Goal: Transaction & Acquisition: Purchase product/service

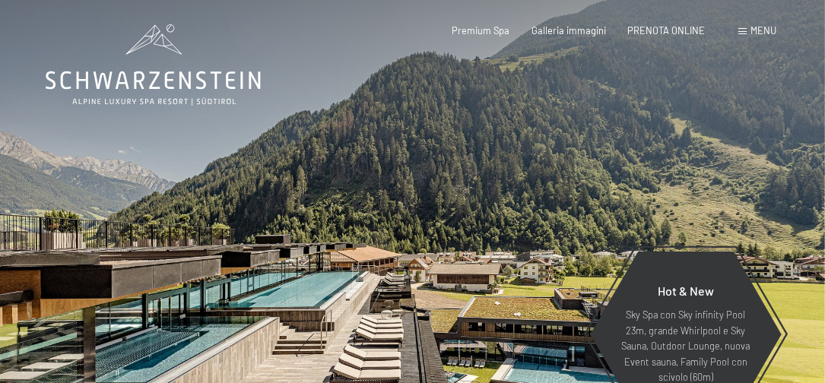
click at [746, 30] on span at bounding box center [743, 31] width 8 height 7
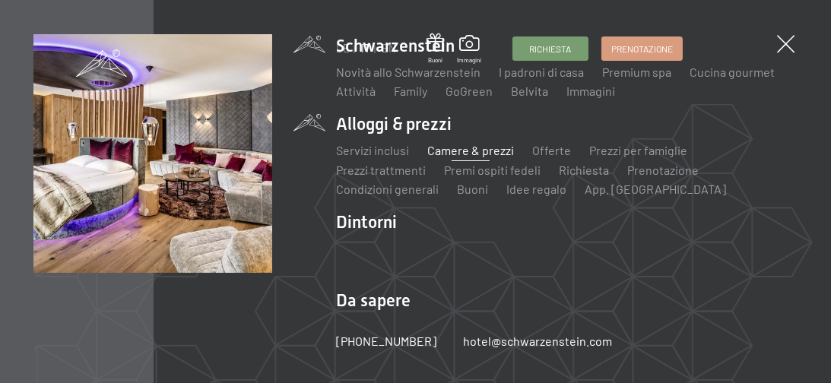
click at [466, 153] on link "Camere & prezzi" at bounding box center [470, 150] width 87 height 14
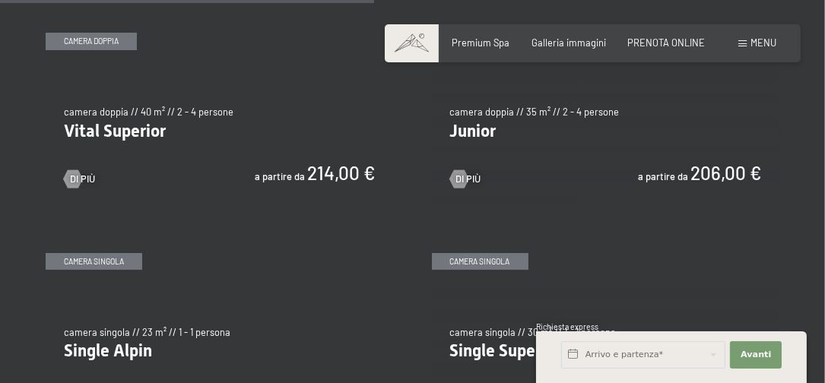
scroll to position [1513, 0]
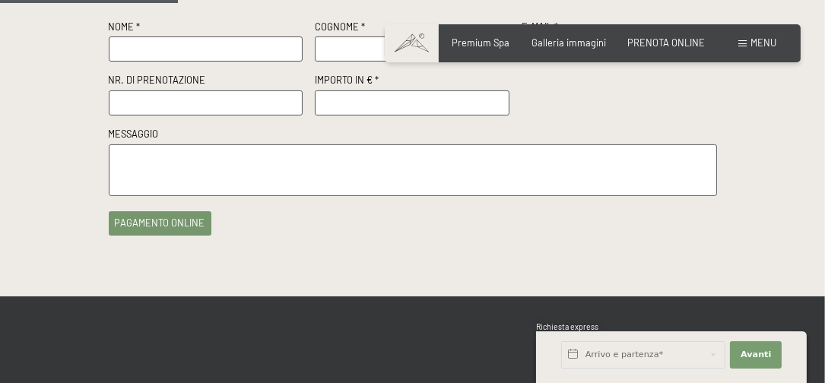
scroll to position [291, 0]
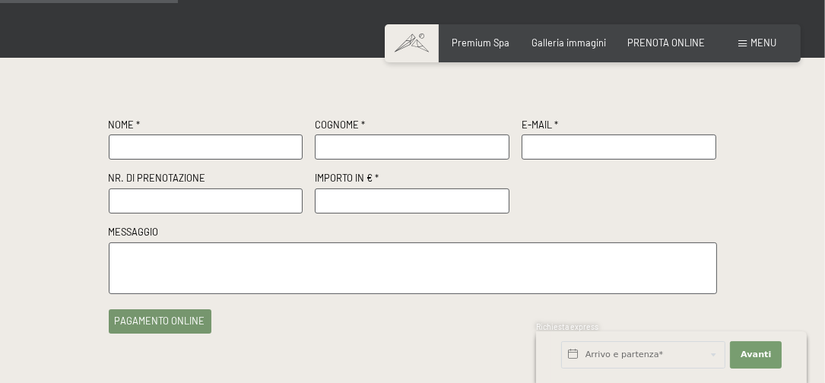
click at [284, 145] on input "text" at bounding box center [206, 147] width 195 height 25
type input "[PERSON_NAME]"
type input "Belotti"
type input "flabelo65@gmail.com"
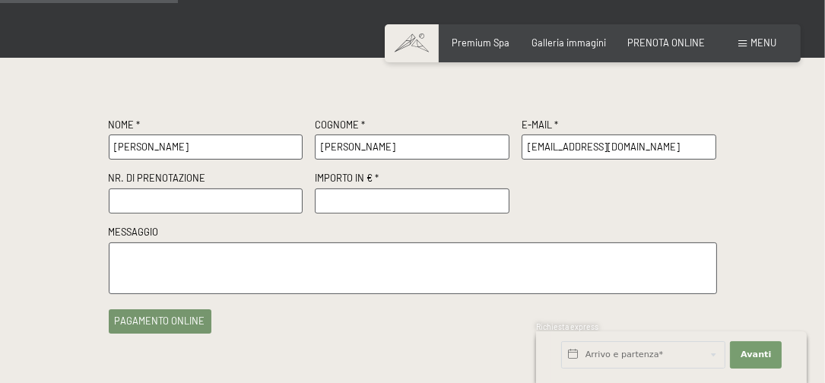
click at [248, 199] on input "text" at bounding box center [206, 201] width 195 height 25
type input "v"
paste input "OFFERTA N. R63341/2025 DEL 09.09.2025"
type input "OFFERTA N. R63341/2025 DEL 09.09.2025"
click at [438, 197] on input "number" at bounding box center [412, 201] width 195 height 25
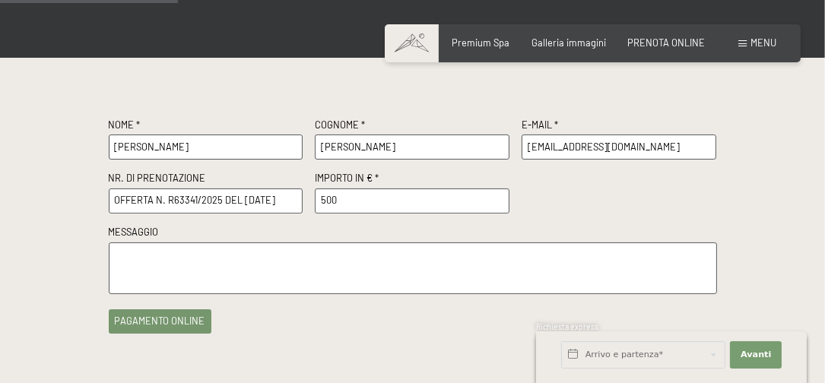
type input "500"
click at [697, 215] on div "Nome * Flavio Cognome * Belotti E-Mail * flabelo65@gmail.com Nr. di prenotazion…" at bounding box center [413, 207] width 608 height 176
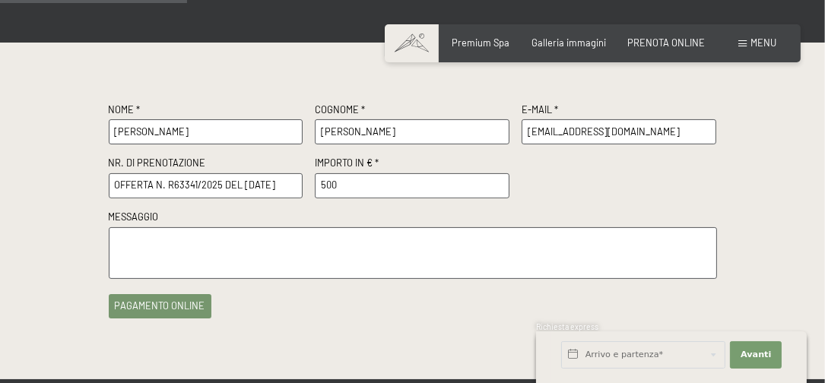
scroll to position [316, 0]
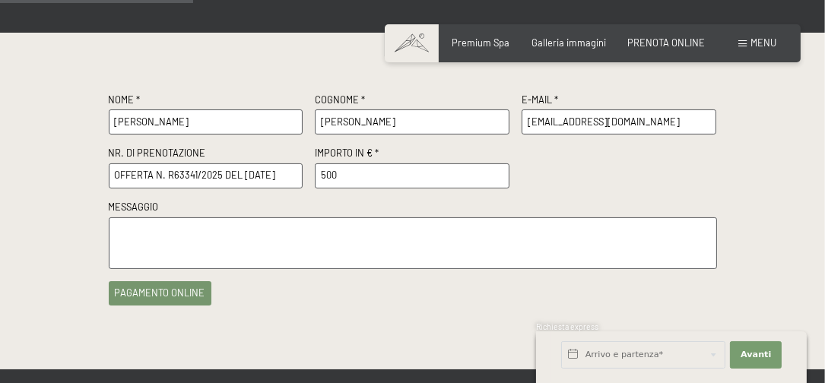
click at [148, 303] on div "Nome * Flavio Cognome * Belotti E-Mail * flabelo65@gmail.com Nr. di prenotazion…" at bounding box center [413, 202] width 608 height 216
click at [150, 288] on button "pagamento online" at bounding box center [160, 293] width 103 height 24
